Goal: Information Seeking & Learning: Check status

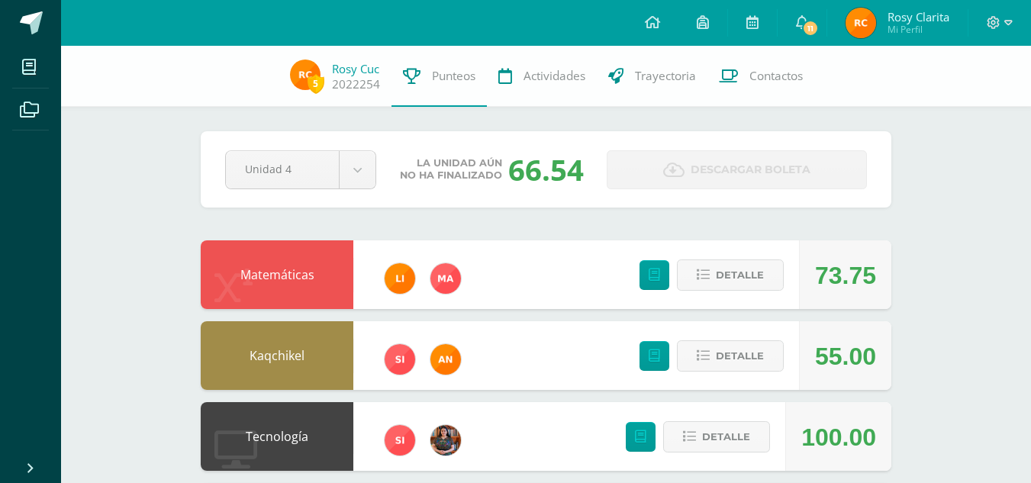
scroll to position [585, 0]
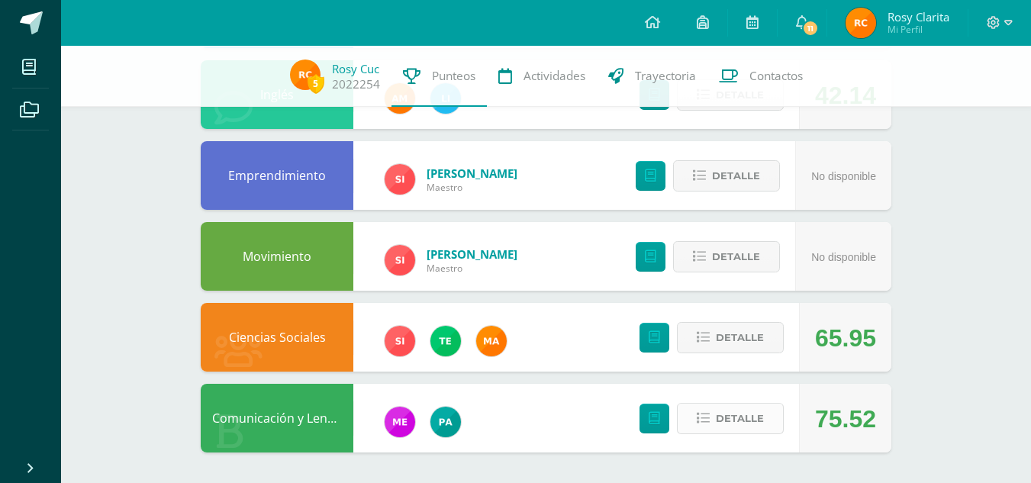
click at [743, 423] on span "Detalle" at bounding box center [740, 419] width 48 height 28
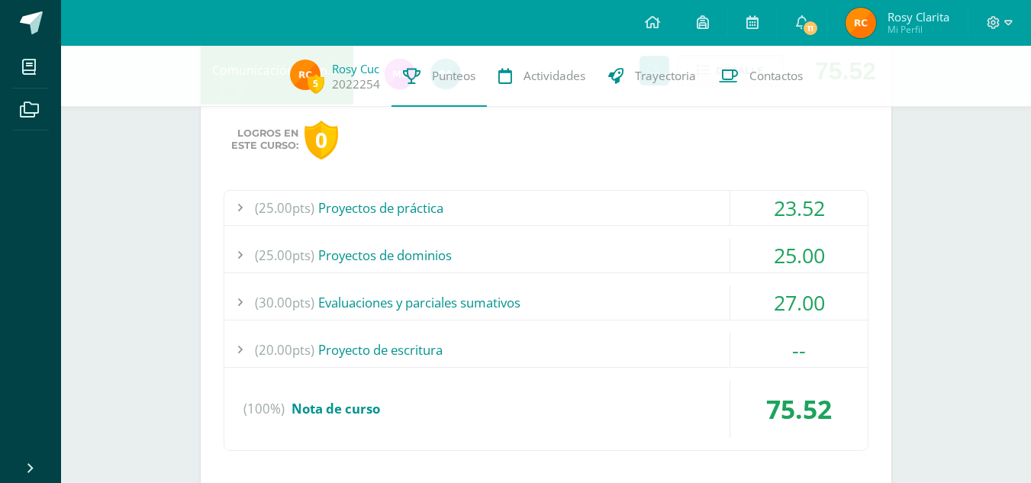
scroll to position [938, 0]
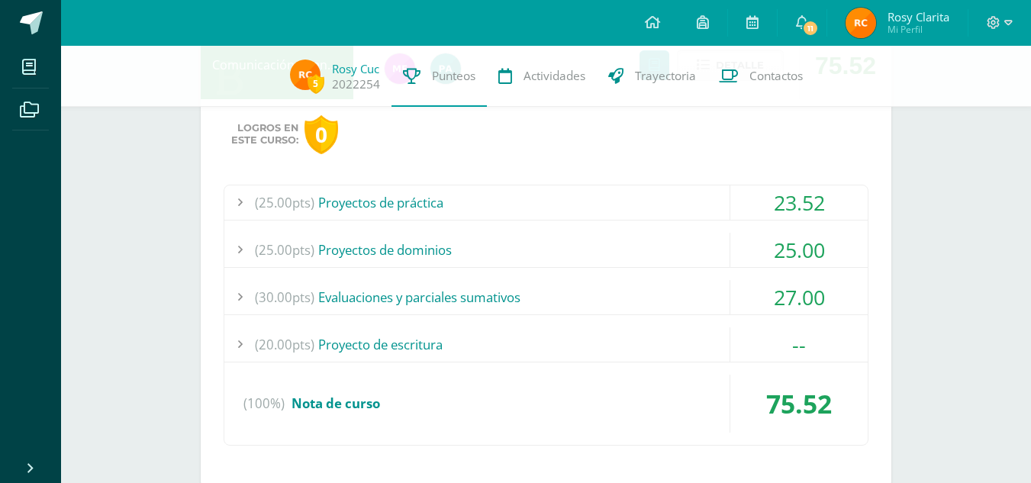
click at [621, 360] on div "(20.00pts) Proyecto de escritura" at bounding box center [545, 344] width 643 height 34
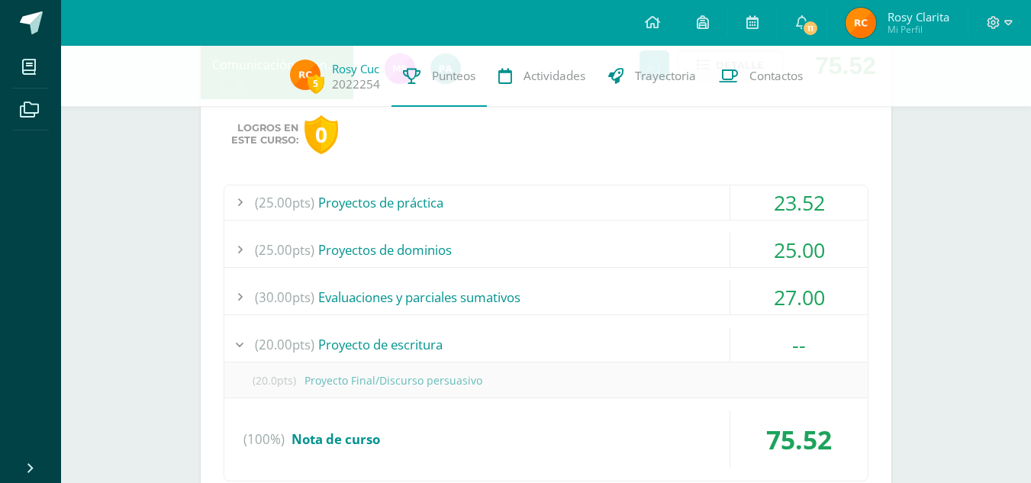
click at [621, 360] on div "(20.00pts) Proyecto de escritura" at bounding box center [545, 344] width 643 height 34
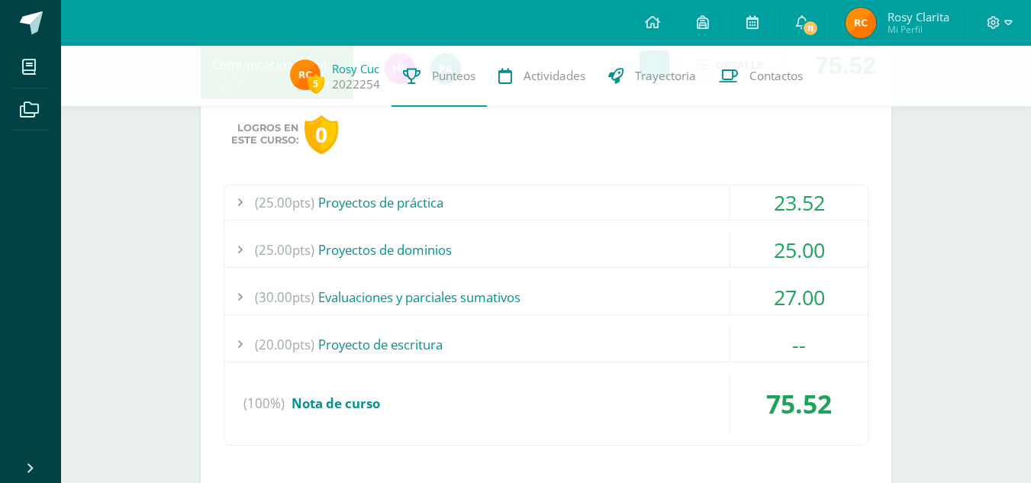
click at [559, 300] on div "(30.00pts) Evaluaciones y parciales sumativos" at bounding box center [545, 297] width 643 height 34
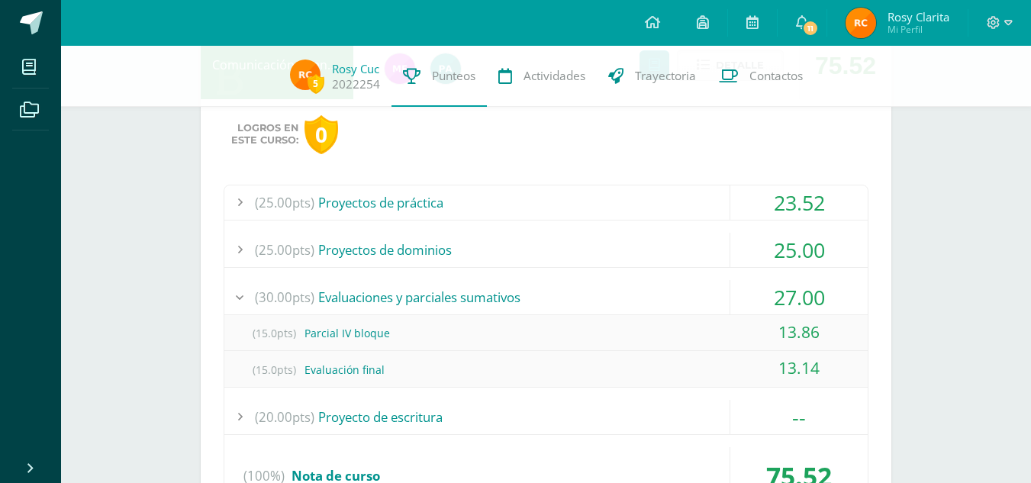
click at [559, 300] on div "(30.00pts) Evaluaciones y parciales sumativos" at bounding box center [545, 297] width 643 height 34
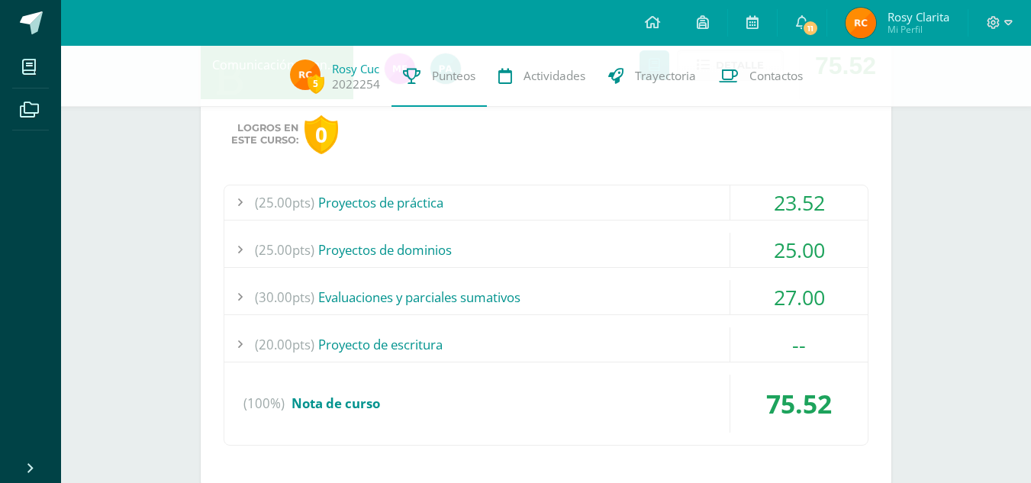
click at [560, 257] on div "(25.00pts) Proyectos de dominios" at bounding box center [545, 250] width 643 height 34
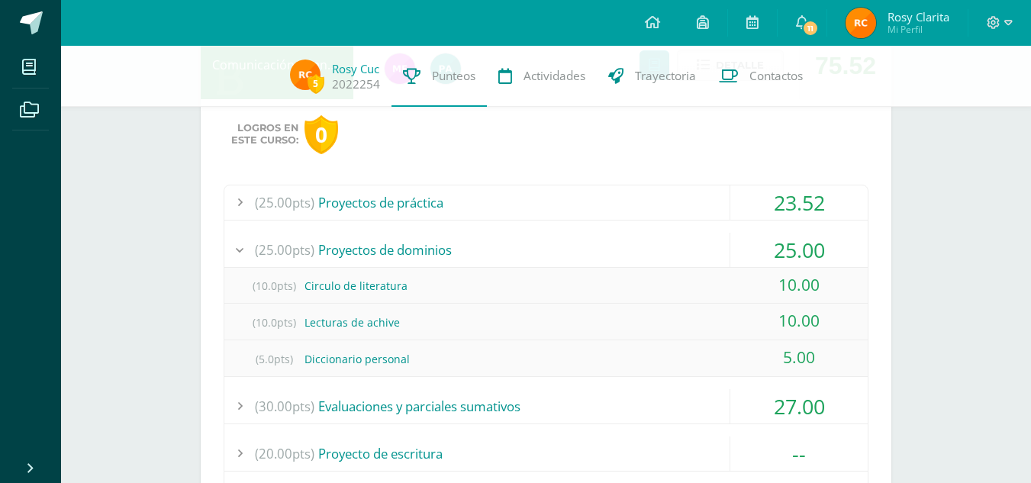
click at [560, 257] on div "(25.00pts) Proyectos de dominios" at bounding box center [545, 250] width 643 height 34
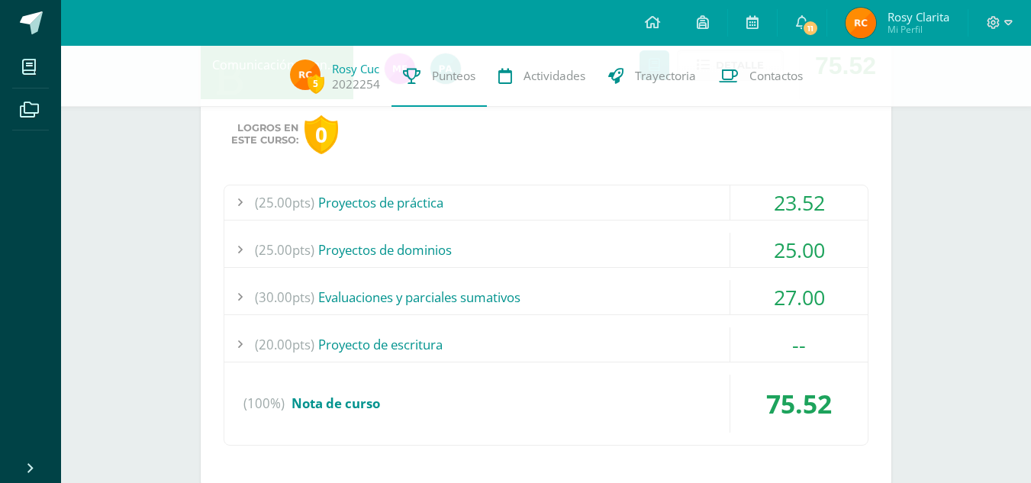
click at [502, 197] on div "(25.00pts) Proyectos de práctica" at bounding box center [545, 202] width 643 height 34
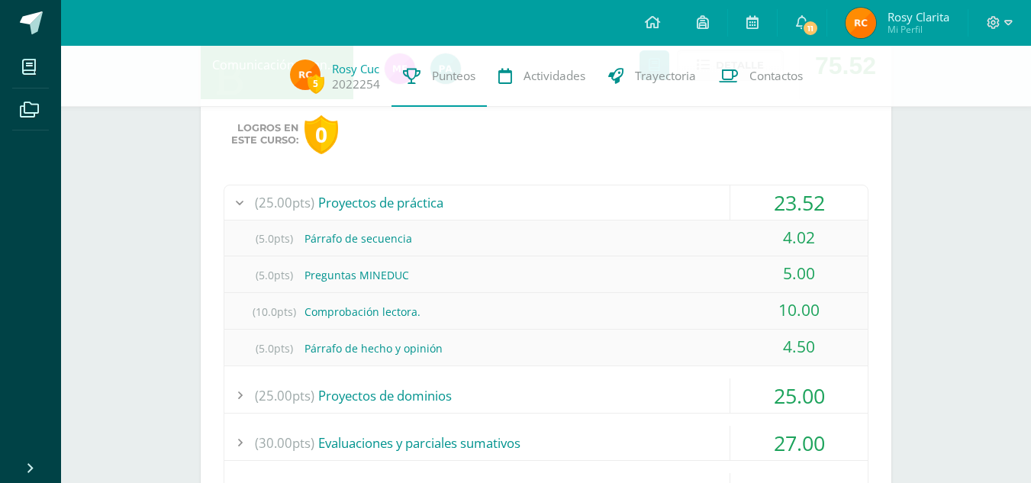
click at [502, 197] on div "(25.00pts) Proyectos de práctica" at bounding box center [545, 202] width 643 height 34
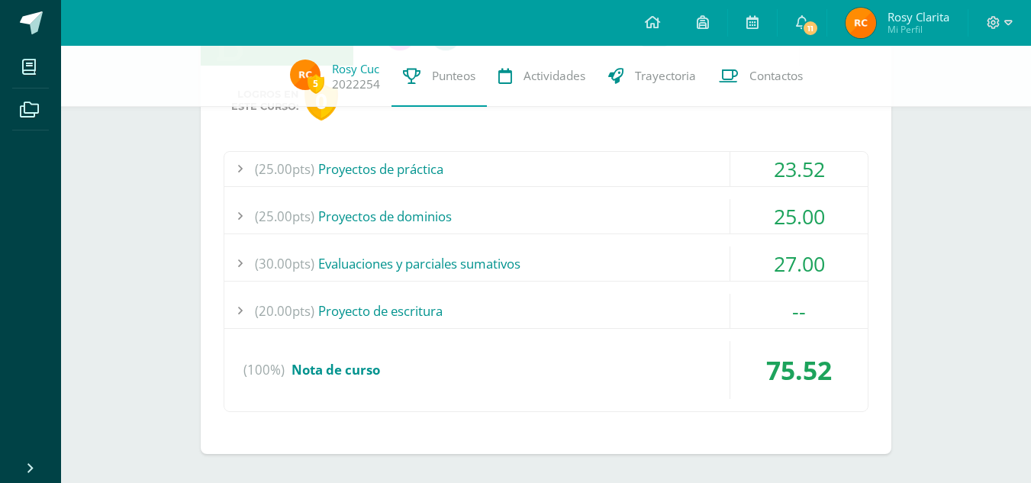
scroll to position [973, 0]
click at [533, 267] on div "(30.00pts) Evaluaciones y parciales sumativos" at bounding box center [545, 262] width 643 height 34
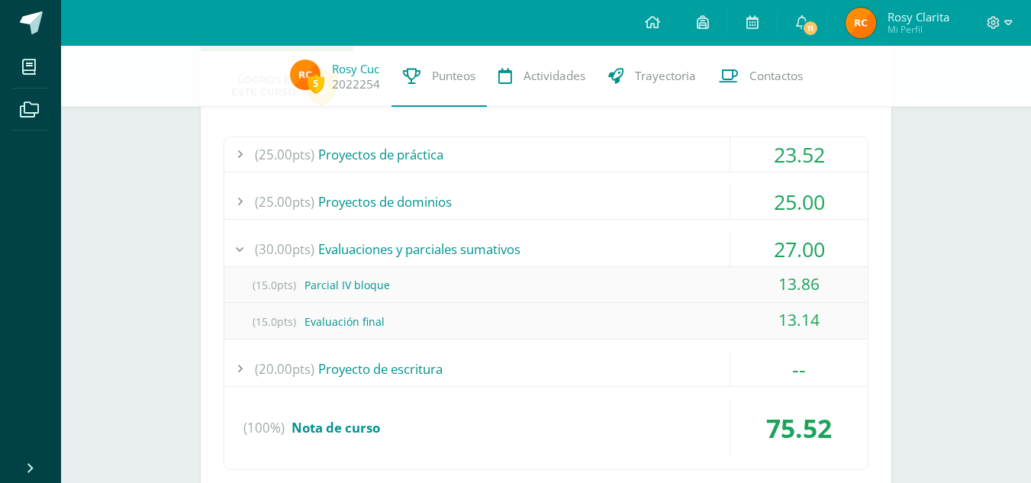
scroll to position [987, 0]
click at [533, 267] on div "(15.0pts) Parcial IV bloque" at bounding box center [545, 284] width 643 height 34
click at [651, 247] on div "(30.00pts) Evaluaciones y parciales sumativos" at bounding box center [545, 248] width 643 height 34
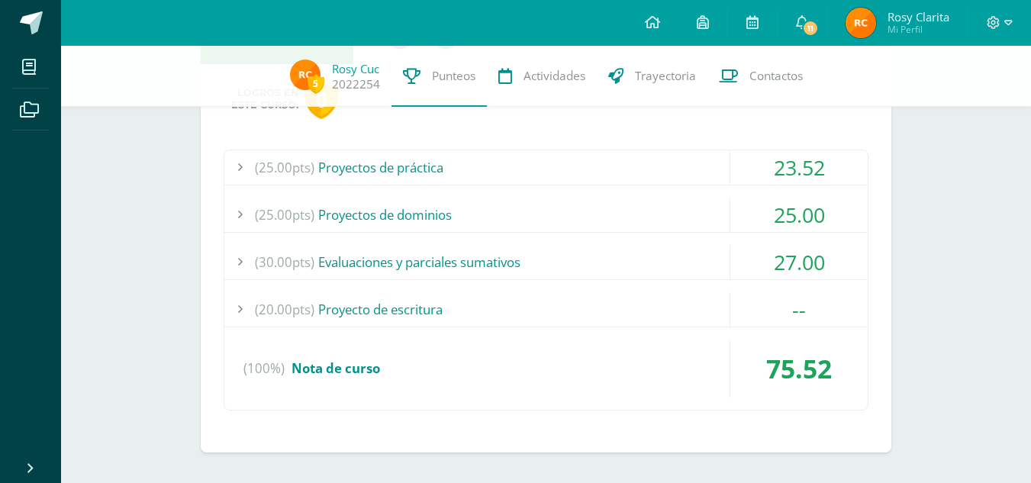
click at [597, 305] on div "(20.00pts) Proyecto de escritura" at bounding box center [545, 309] width 643 height 34
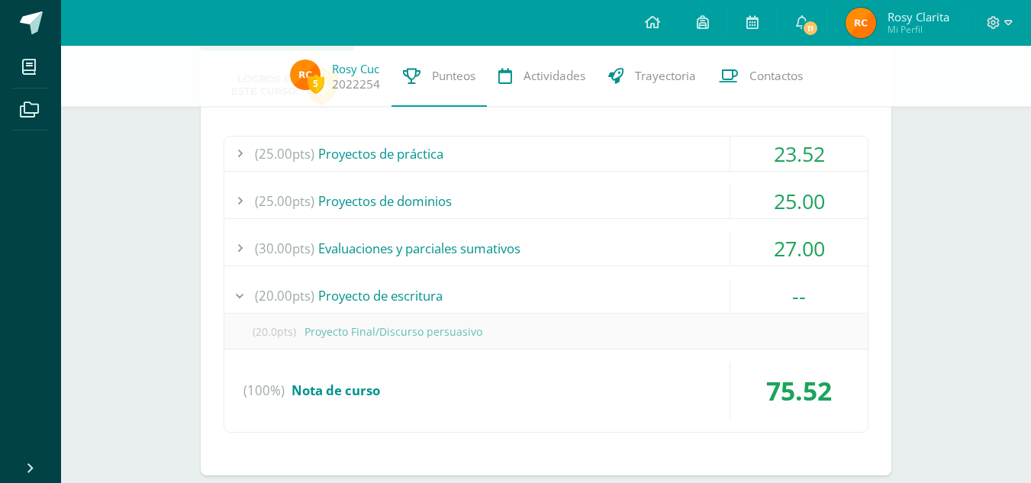
scroll to position [1002, 0]
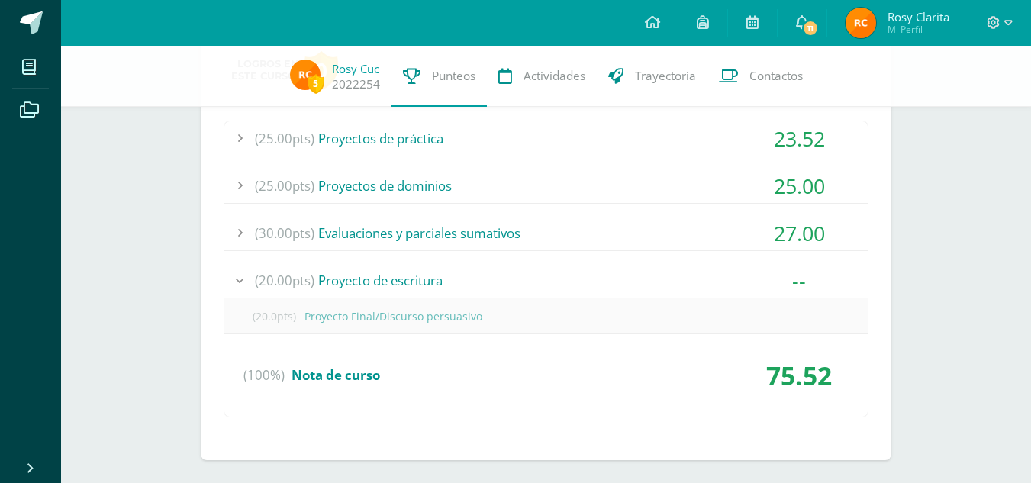
click at [566, 287] on div "(20.00pts) Proyecto de escritura" at bounding box center [545, 280] width 643 height 34
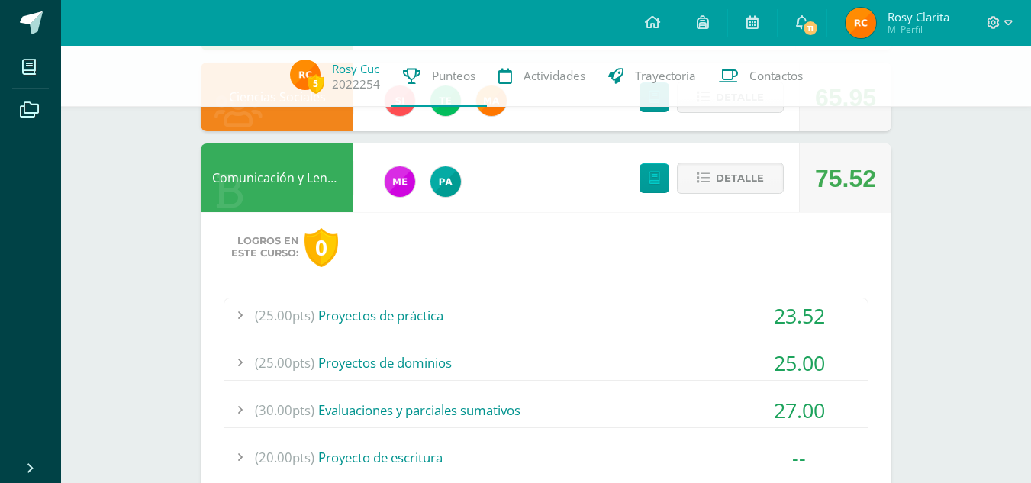
scroll to position [801, 0]
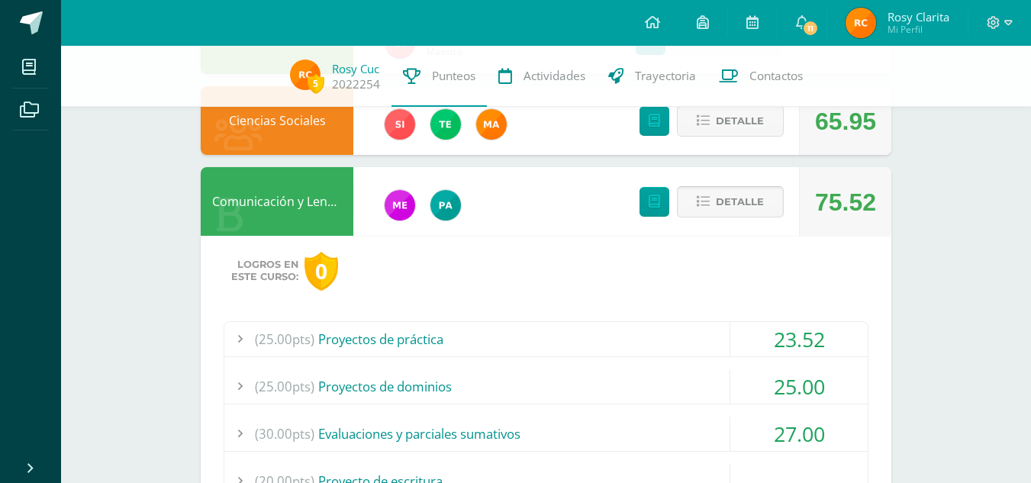
click at [715, 198] on button "Detalle" at bounding box center [730, 201] width 107 height 31
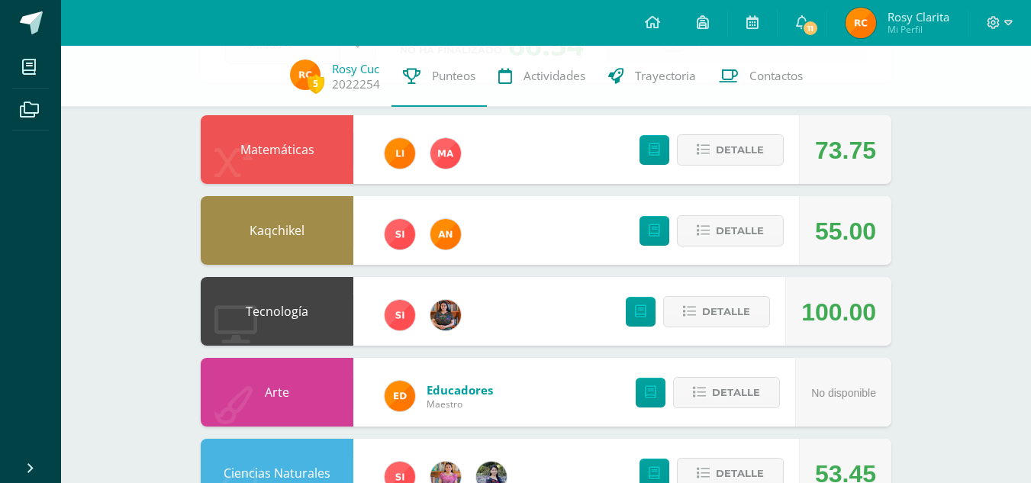
scroll to position [0, 0]
